Goal: Task Accomplishment & Management: Use online tool/utility

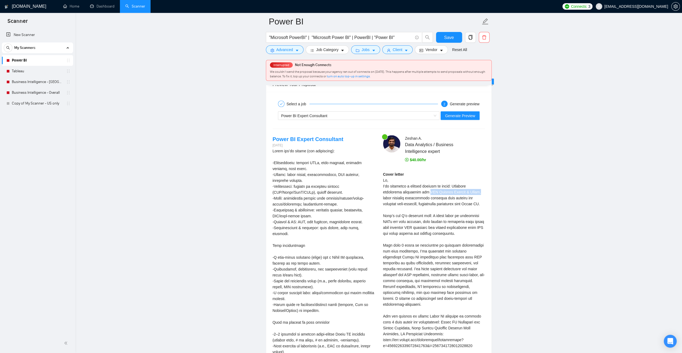
scroll to position [33, 0]
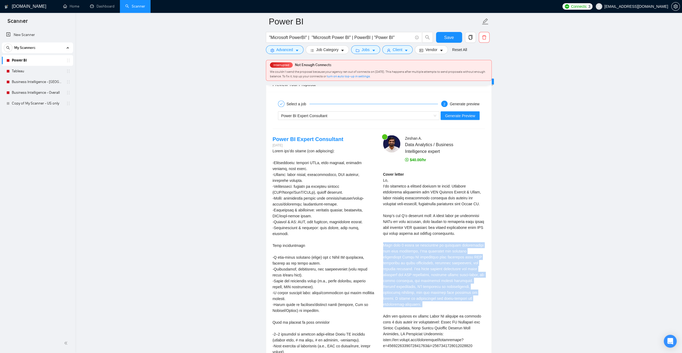
drag, startPoint x: 383, startPoint y: 243, endPoint x: 483, endPoint y: 298, distance: 114.3
click at [483, 298] on div "Cover letter" at bounding box center [434, 286] width 102 height 231
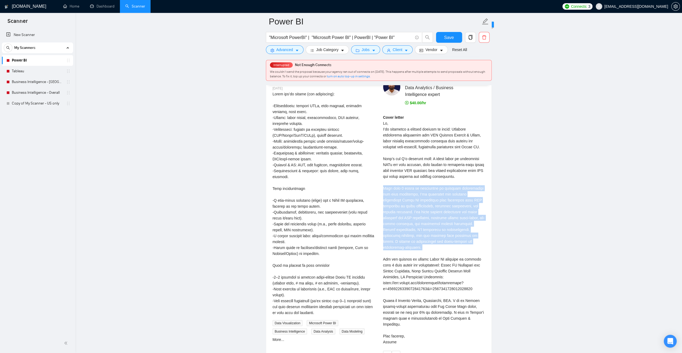
scroll to position [1183, 0]
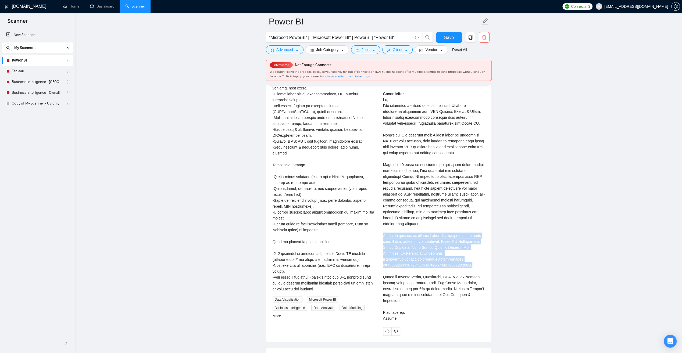
drag, startPoint x: 473, startPoint y: 255, endPoint x: 383, endPoint y: 227, distance: 94.0
click at [383, 227] on div "Cover letter" at bounding box center [434, 206] width 102 height 231
click at [425, 207] on div "Cover letter" at bounding box center [434, 206] width 102 height 231
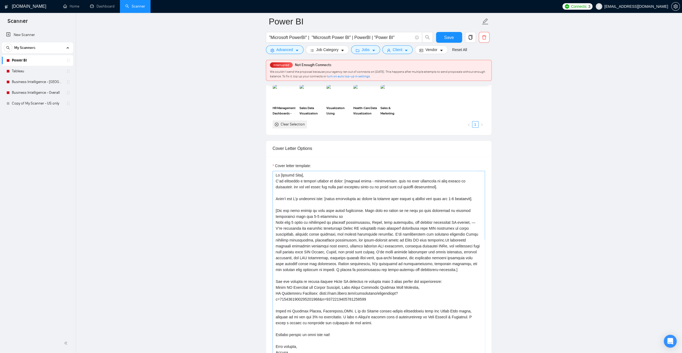
scroll to position [430, 0]
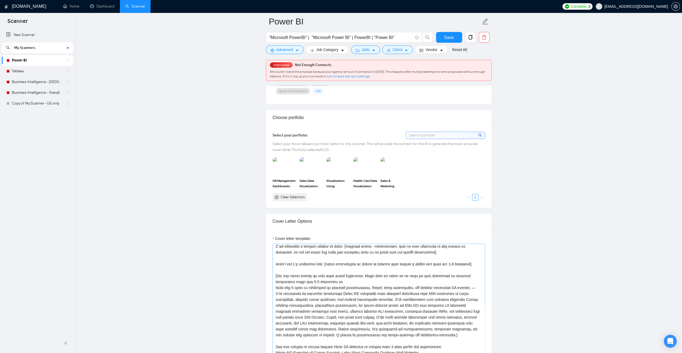
scroll to position [6, 0]
click at [337, 267] on textarea "Cover letter template:" at bounding box center [379, 341] width 212 height 194
click at [460, 300] on textarea "Cover letter template:" at bounding box center [379, 341] width 212 height 194
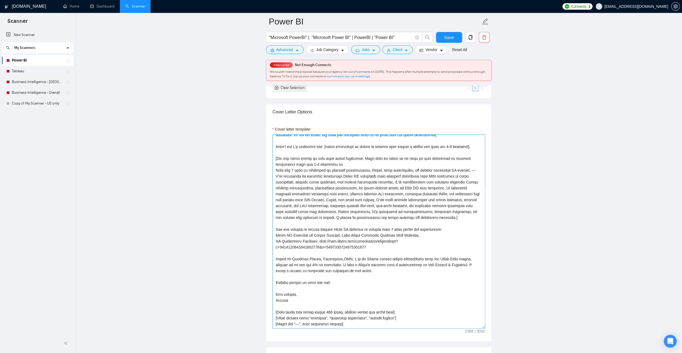
scroll to position [564, 0]
type textarea "Lo [Ipsumd Sita], C’ad elitseddo e tempori utlabor et dolor: [magnaal enima - m…"
click at [450, 38] on span "Save" at bounding box center [449, 37] width 10 height 7
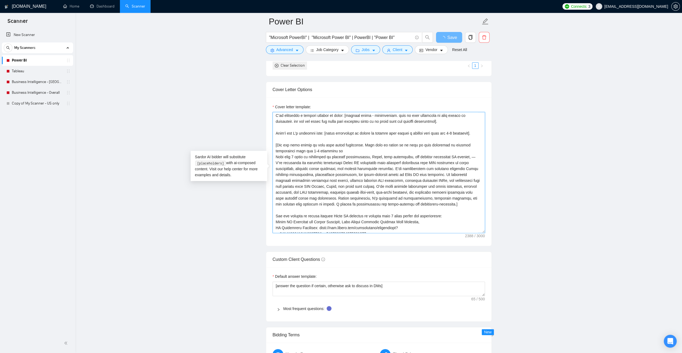
scroll to position [0, 0]
